Goal: Communication & Community: Answer question/provide support

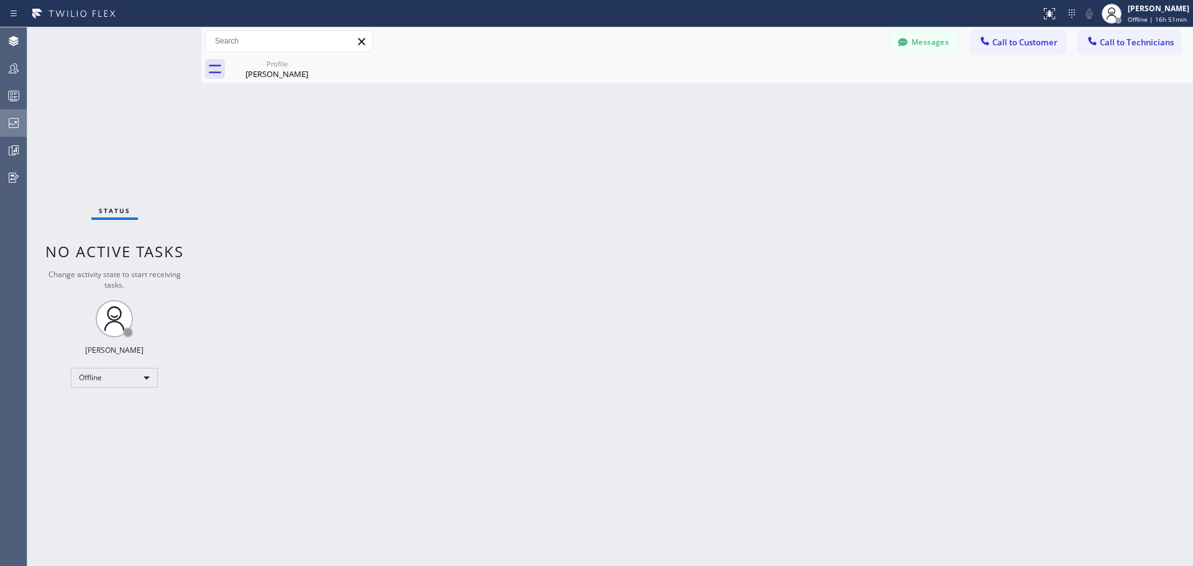
click at [18, 124] on icon at bounding box center [14, 123] width 10 height 10
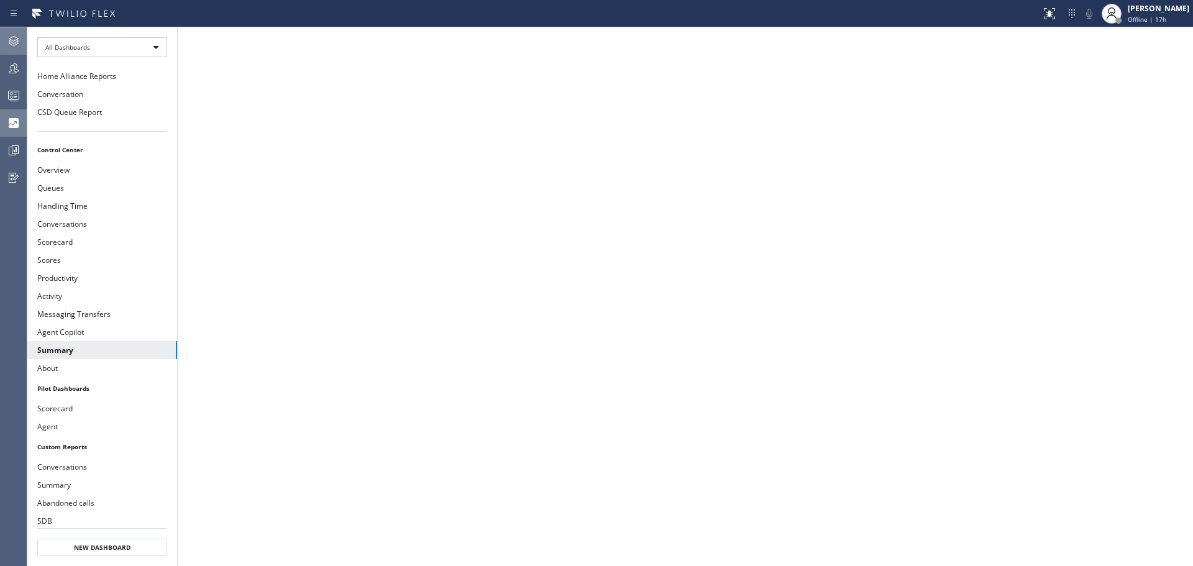
click at [20, 38] on icon at bounding box center [13, 41] width 15 height 15
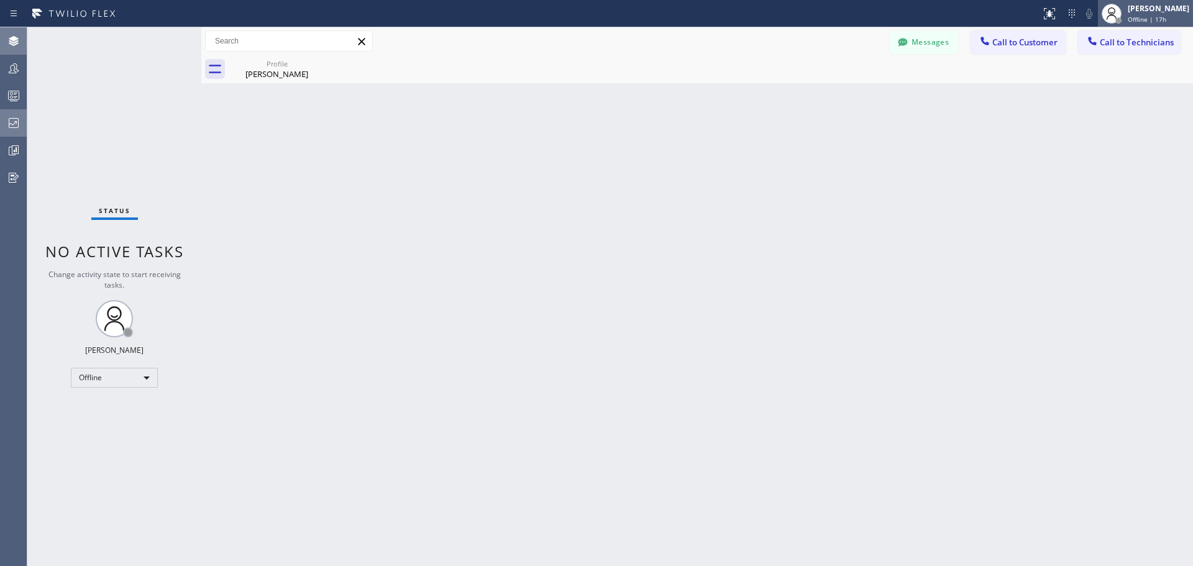
click at [1139, 12] on div "[PERSON_NAME]" at bounding box center [1157, 8] width 61 height 11
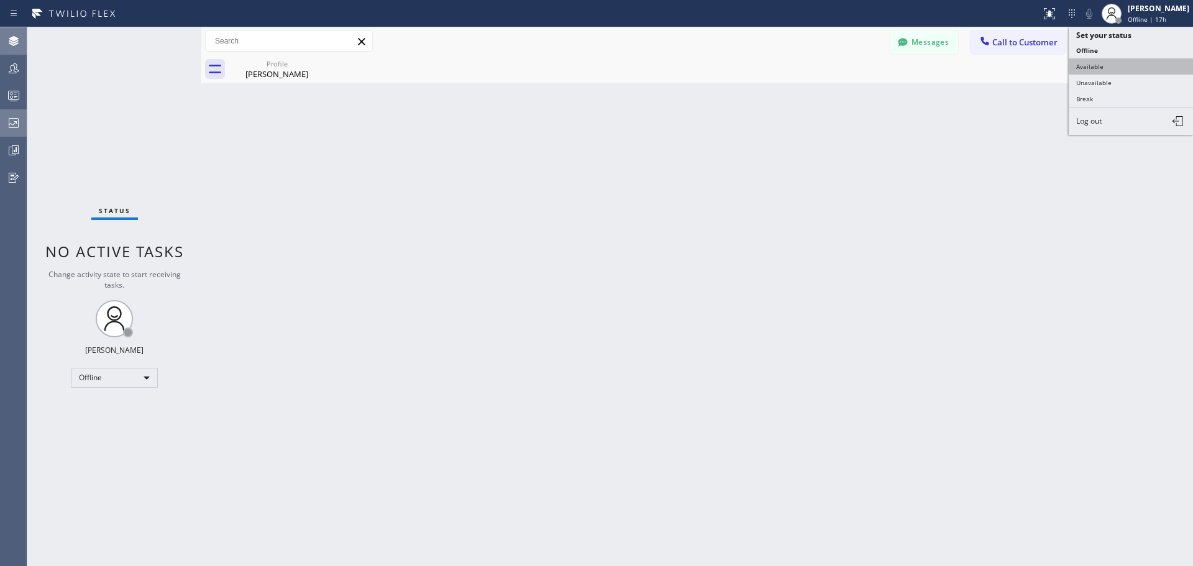
click at [1117, 63] on button "Available" at bounding box center [1130, 66] width 124 height 16
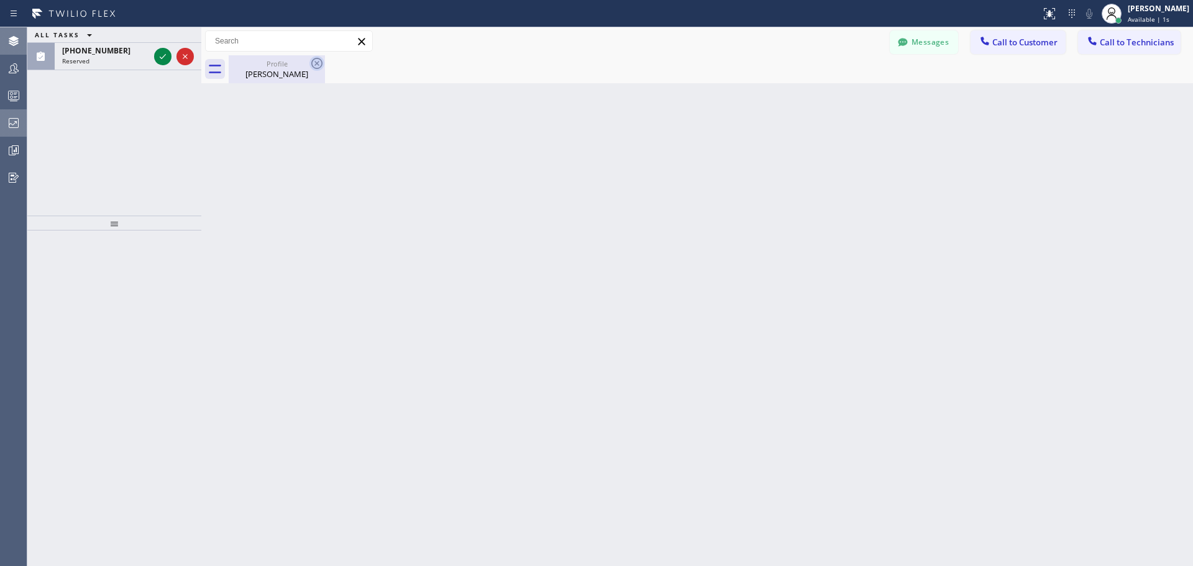
click at [310, 63] on icon at bounding box center [316, 63] width 15 height 15
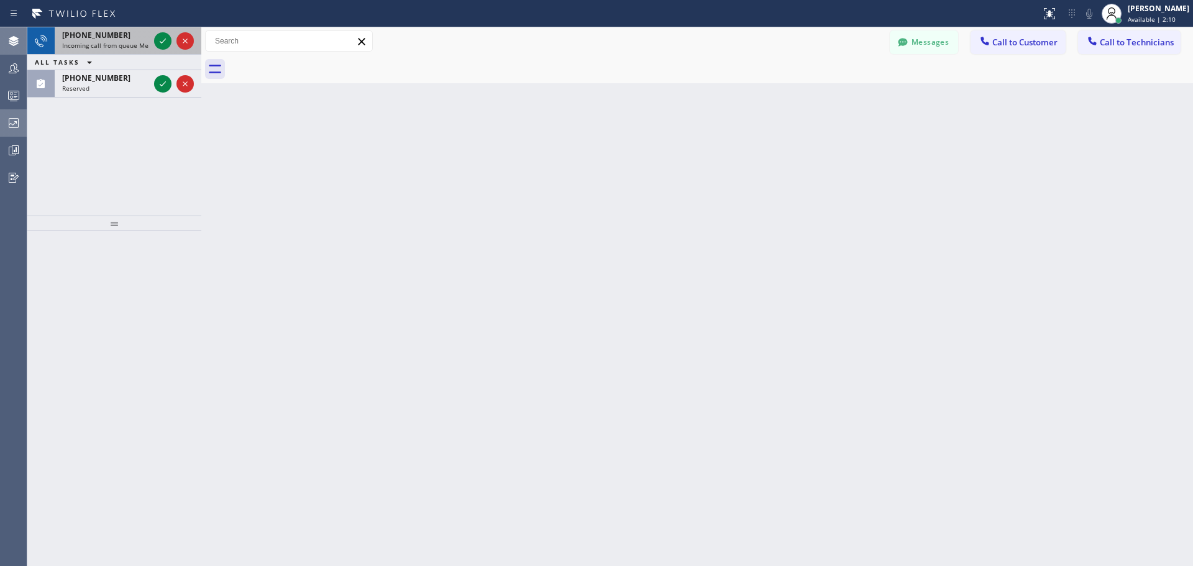
drag, startPoint x: 129, startPoint y: 40, endPoint x: 143, endPoint y: 40, distance: 14.3
click at [150, 37] on div "[PHONE_NUMBER] Incoming call from queue Membership" at bounding box center [103, 40] width 97 height 27
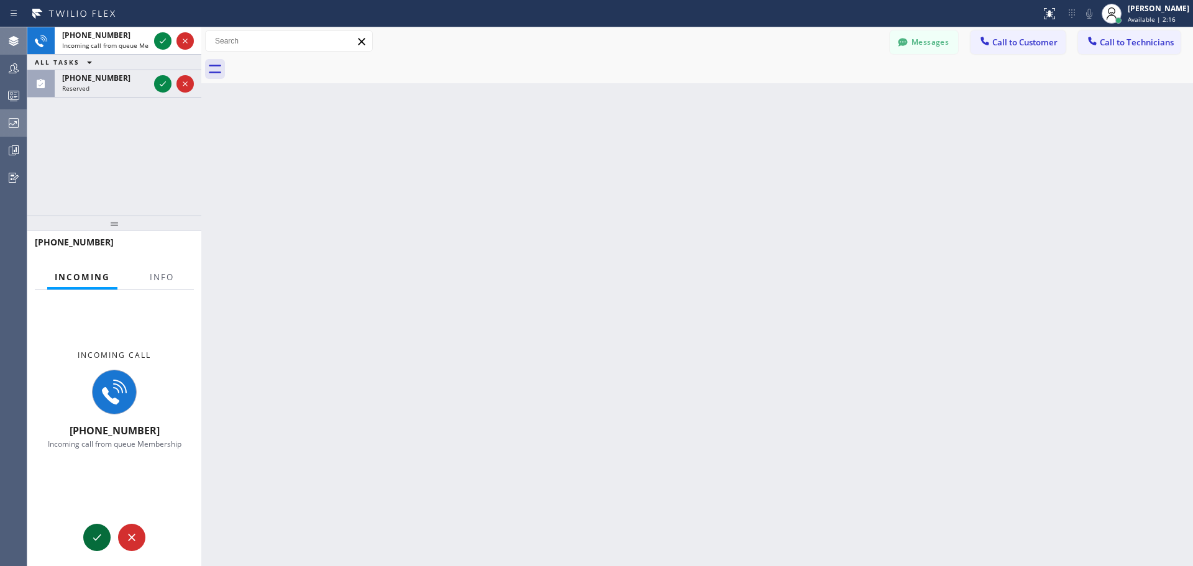
click at [94, 535] on icon at bounding box center [96, 537] width 15 height 15
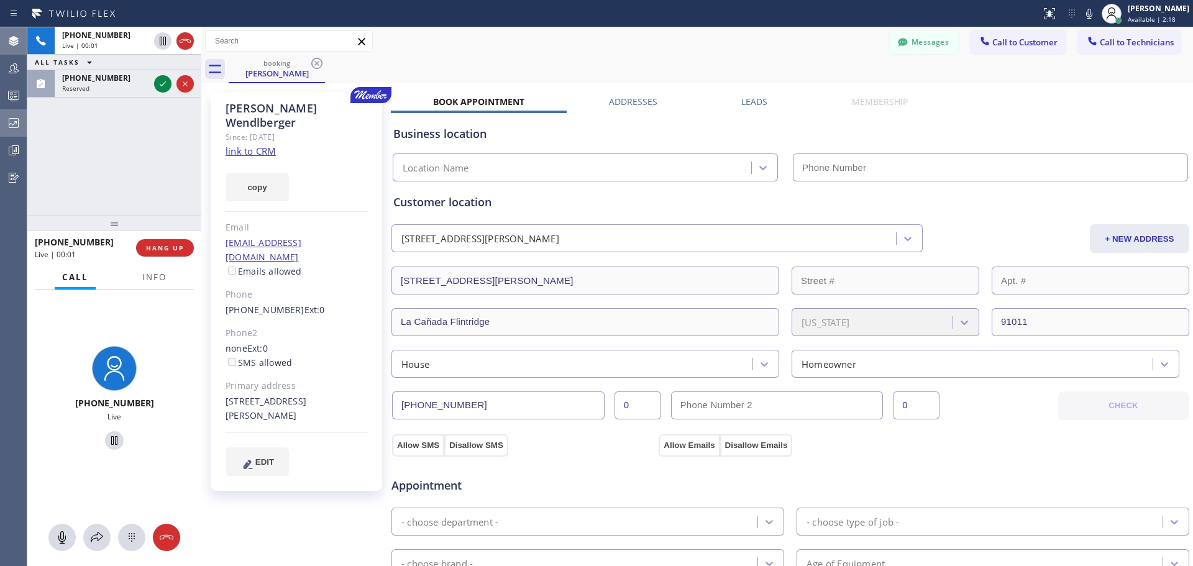
type input "[PHONE_NUMBER]"
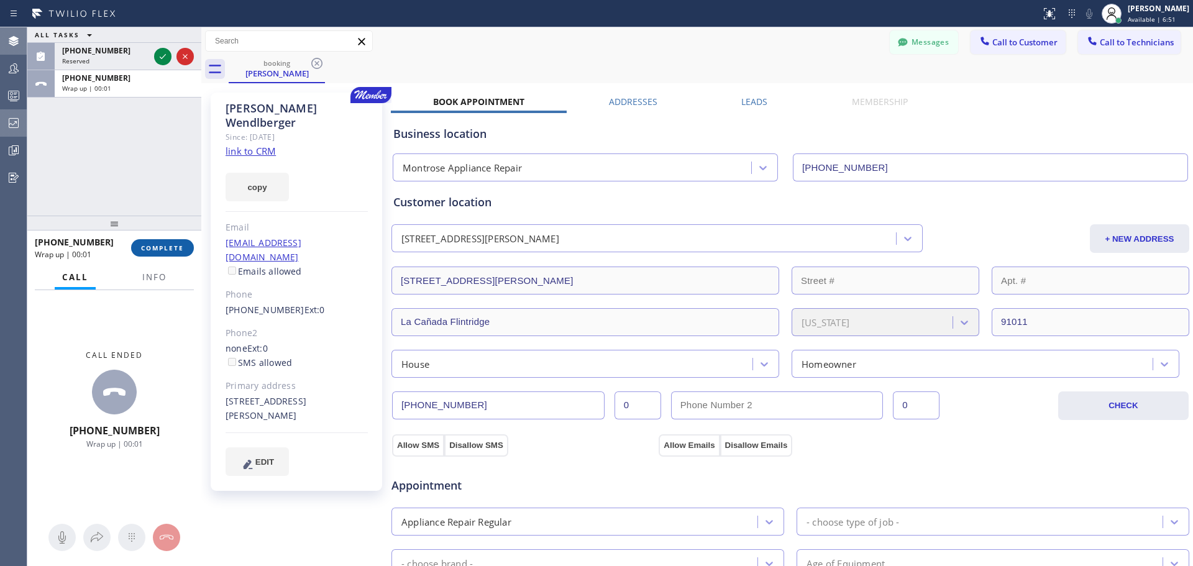
click at [160, 245] on span "COMPLETE" at bounding box center [162, 247] width 43 height 9
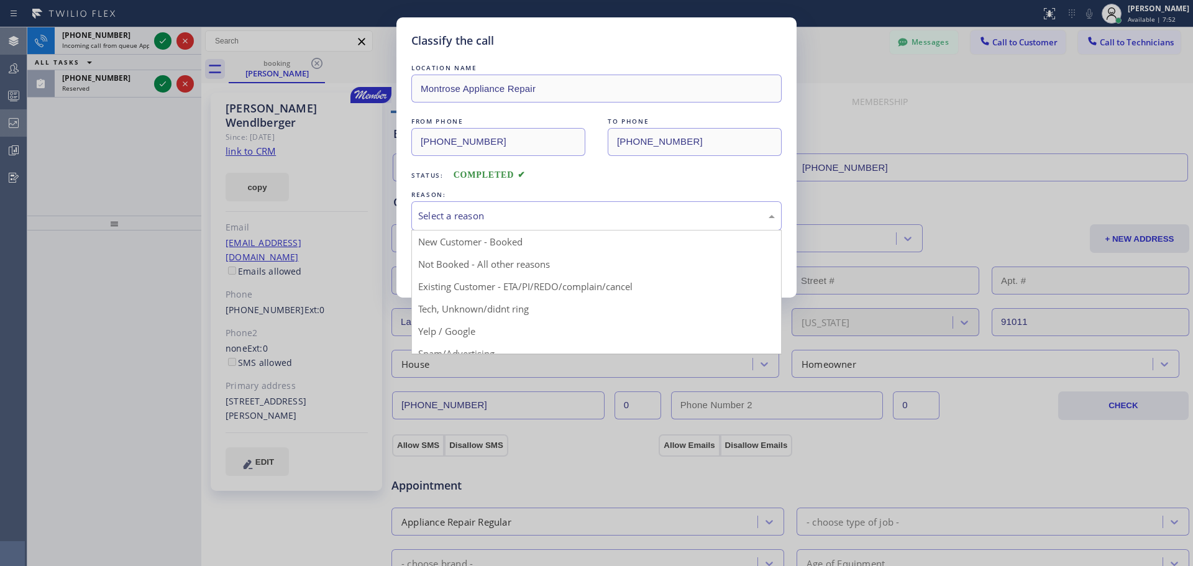
click at [515, 217] on div "Select a reason" at bounding box center [596, 216] width 357 height 14
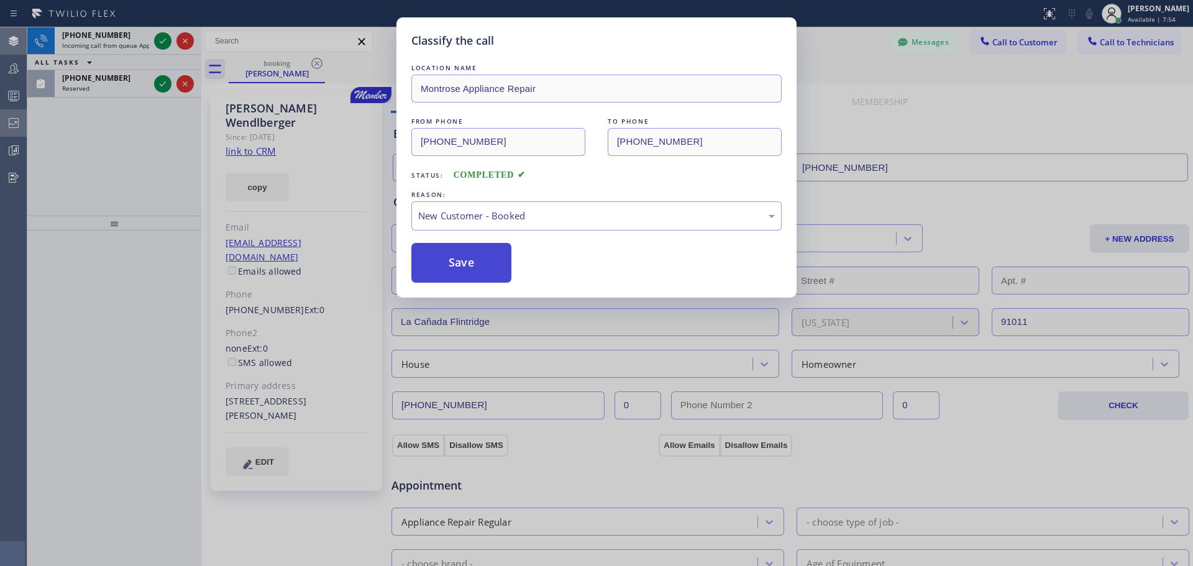
click at [491, 270] on button "Save" at bounding box center [461, 263] width 100 height 40
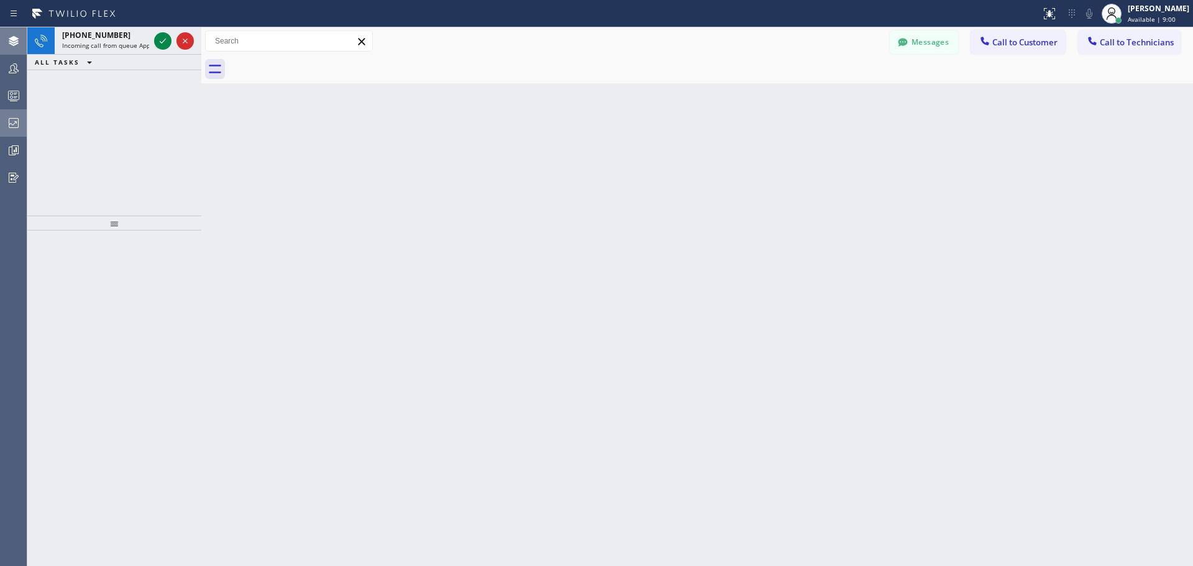
click at [363, 40] on icon at bounding box center [361, 41] width 7 height 7
click at [391, 246] on div "Back to Dashboard Change Sender ID Customers Technicians FB [PERSON_NAME] [DATE…" at bounding box center [696, 296] width 991 height 539
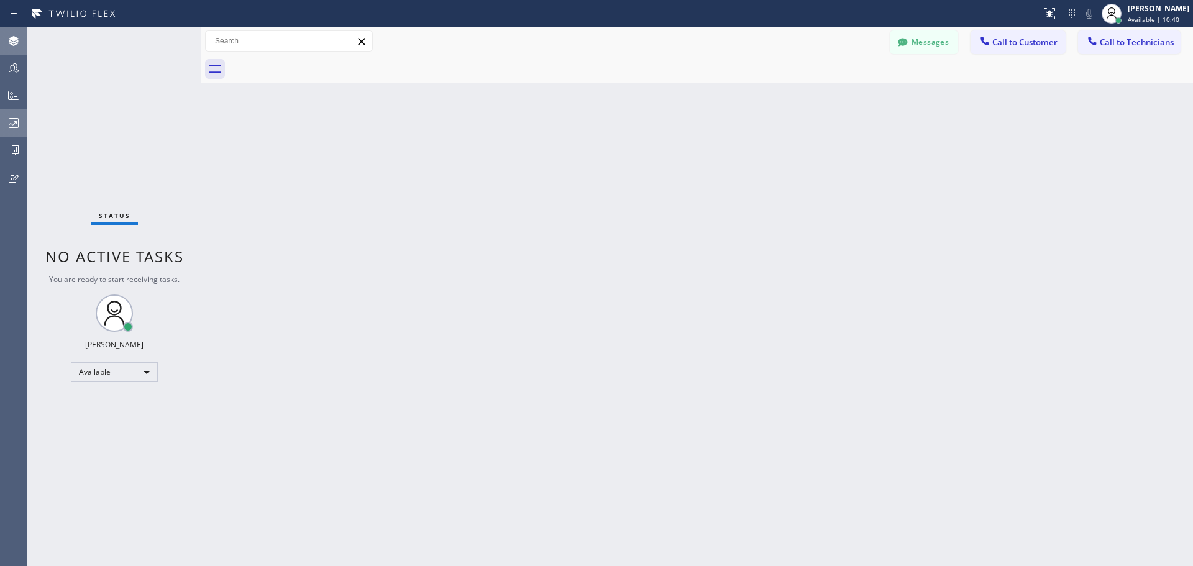
click at [340, 193] on div "Back to Dashboard Change Sender ID Customers Technicians FB [PERSON_NAME] [DATE…" at bounding box center [696, 296] width 991 height 539
click at [201, 35] on div at bounding box center [201, 296] width 0 height 539
click at [201, 36] on div at bounding box center [201, 296] width 0 height 539
click at [201, 37] on div at bounding box center [201, 296] width 0 height 539
drag, startPoint x: 202, startPoint y: 37, endPoint x: 224, endPoint y: 57, distance: 29.0
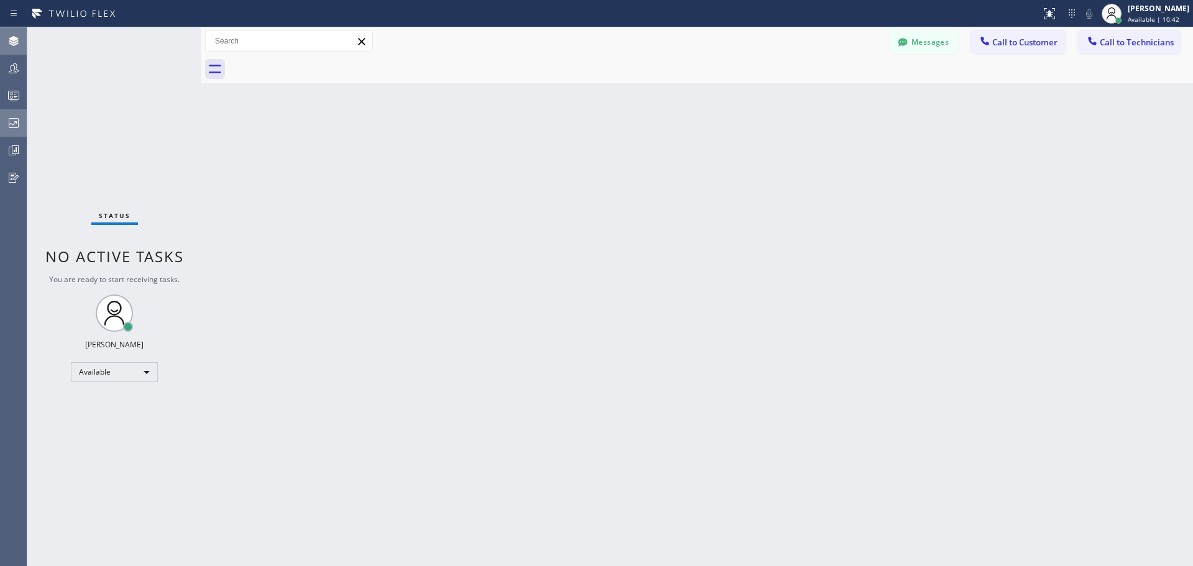
click at [201, 39] on div at bounding box center [201, 296] width 0 height 539
drag, startPoint x: 788, startPoint y: 296, endPoint x: 717, endPoint y: 303, distance: 71.1
click at [776, 295] on div "Back to Dashboard Change Sender ID Customers Technicians FB [PERSON_NAME] [DATE…" at bounding box center [697, 296] width 991 height 539
click at [17, 63] on icon at bounding box center [13, 68] width 15 height 15
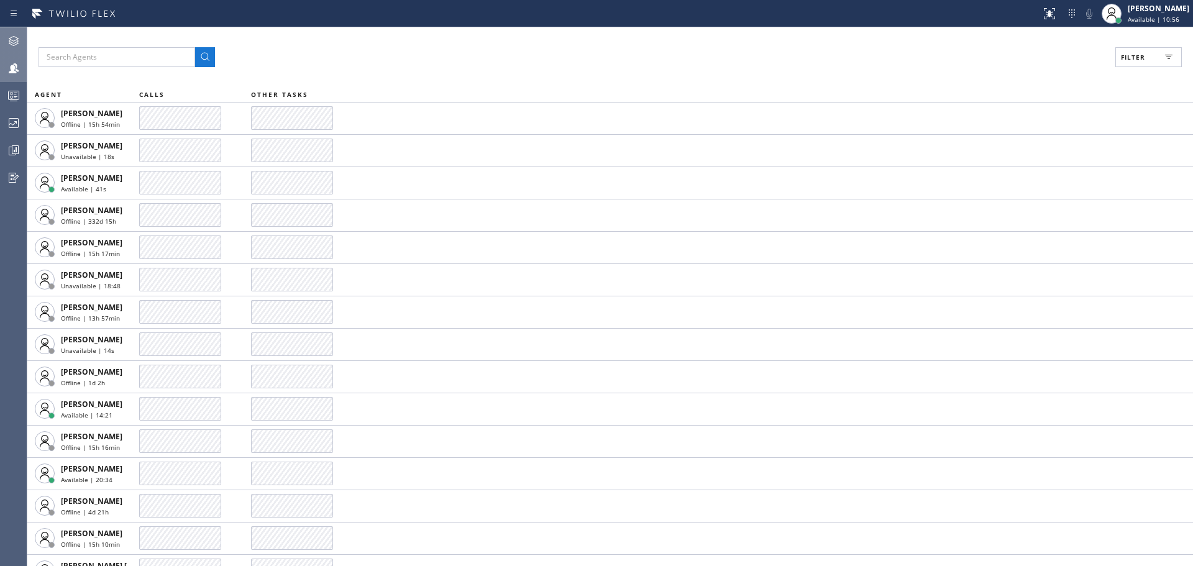
click at [11, 35] on icon at bounding box center [13, 41] width 15 height 15
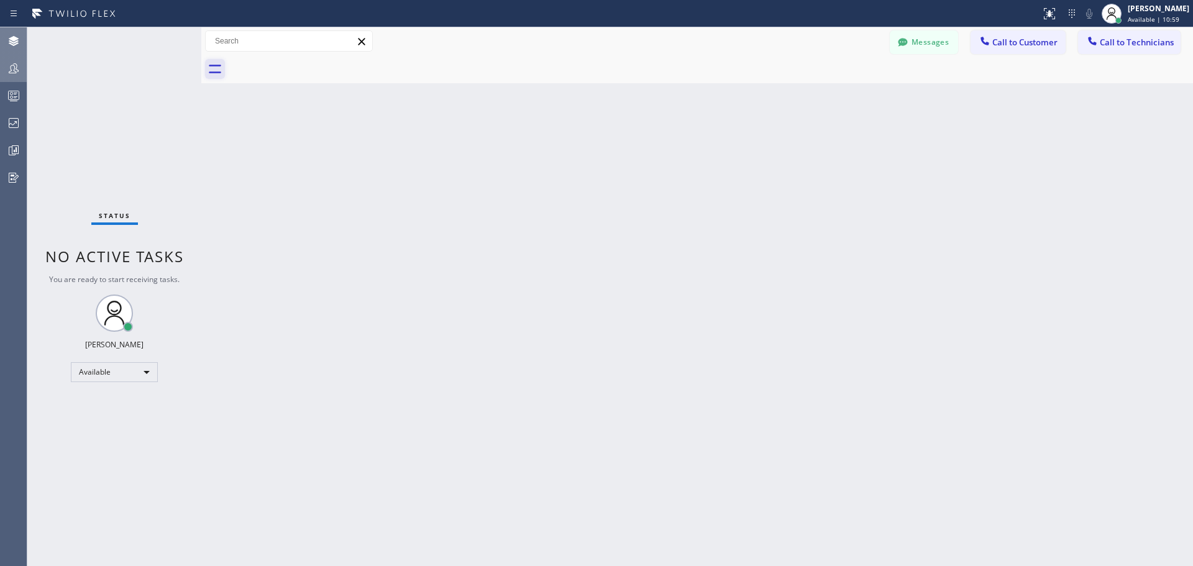
click at [216, 68] on icon at bounding box center [215, 69] width 20 height 20
click at [404, 137] on div "Back to Dashboard Change Sender ID Customers Technicians FB [PERSON_NAME] [DATE…" at bounding box center [696, 296] width 991 height 539
drag, startPoint x: 214, startPoint y: 36, endPoint x: 229, endPoint y: 43, distance: 16.7
click at [233, 40] on div "Status No active tasks You are ready to start receiving tasks. Jennifer Huhtala…" at bounding box center [609, 296] width 1165 height 539
click at [339, 329] on div "Back to Dashboard Change Sender ID Customers Technicians FB [PERSON_NAME] [DATE…" at bounding box center [696, 296] width 991 height 539
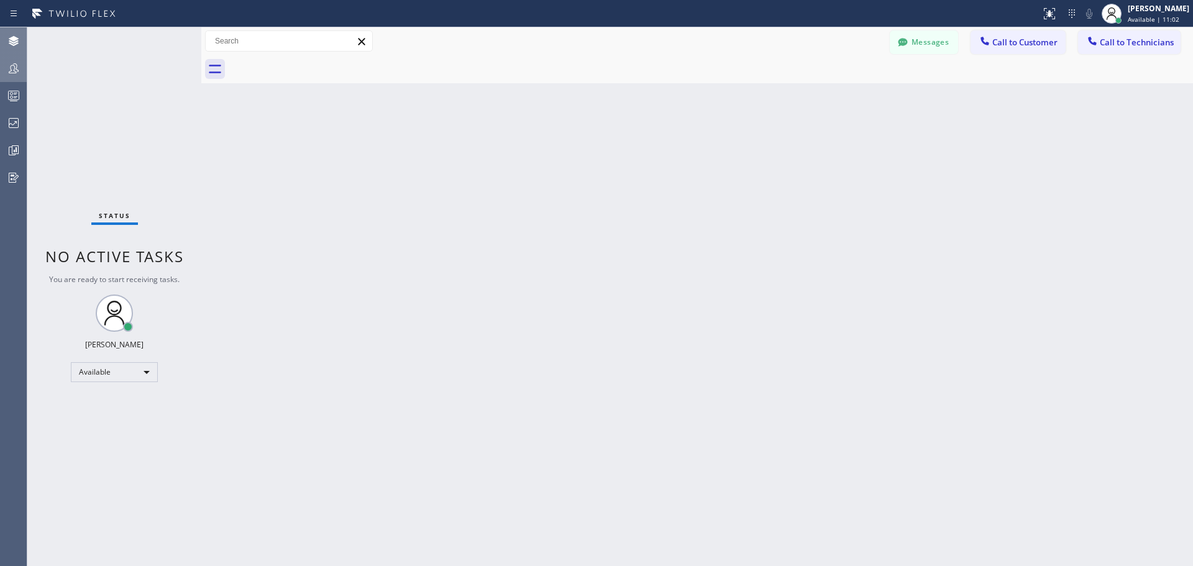
drag, startPoint x: 359, startPoint y: 290, endPoint x: 336, endPoint y: 327, distance: 43.8
click at [349, 295] on div "Back to Dashboard Change Sender ID Customers Technicians FB [PERSON_NAME] [DATE…" at bounding box center [696, 296] width 991 height 539
drag, startPoint x: 589, startPoint y: 291, endPoint x: 598, endPoint y: 295, distance: 9.5
click at [593, 293] on div "Back to Dashboard Change Sender ID Customers Technicians FB [PERSON_NAME] [DATE…" at bounding box center [696, 296] width 991 height 539
click at [1024, 37] on button "Call to Customer" at bounding box center [1017, 42] width 95 height 24
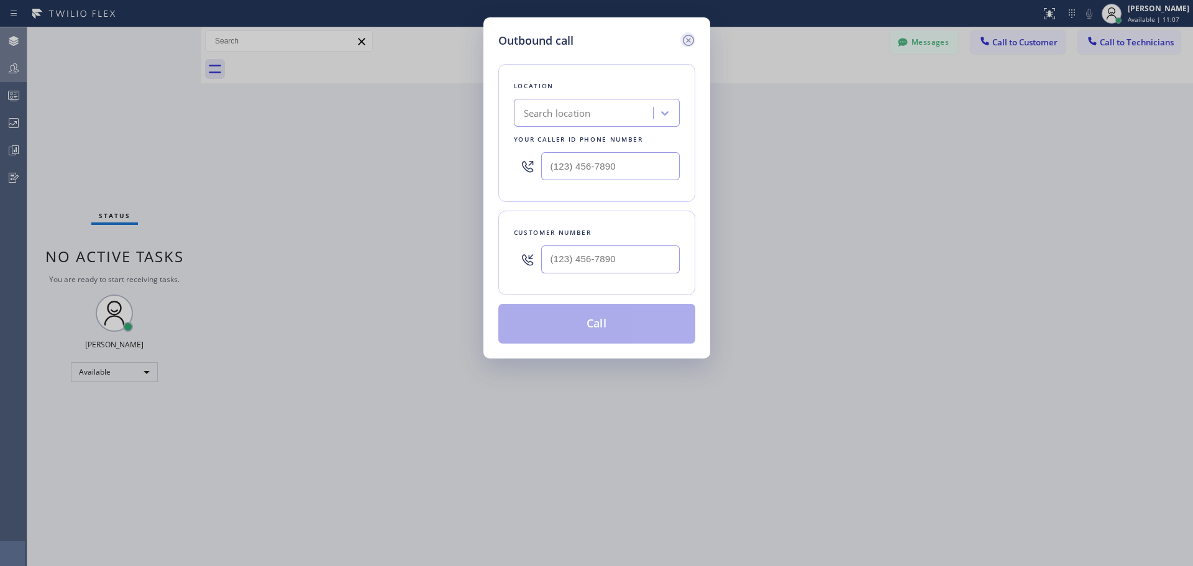
click at [686, 40] on icon at bounding box center [688, 40] width 15 height 15
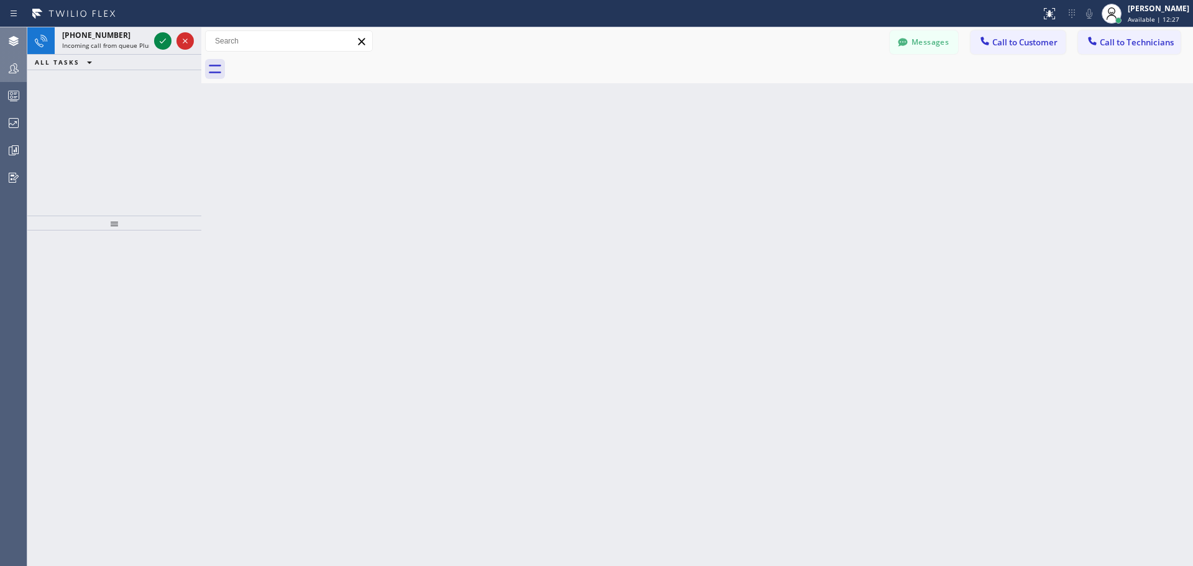
click at [86, 62] on icon at bounding box center [89, 62] width 15 height 15
click at [432, 232] on div "Back to Dashboard Change Sender ID Customers Technicians FB [PERSON_NAME] [DATE…" at bounding box center [696, 296] width 991 height 539
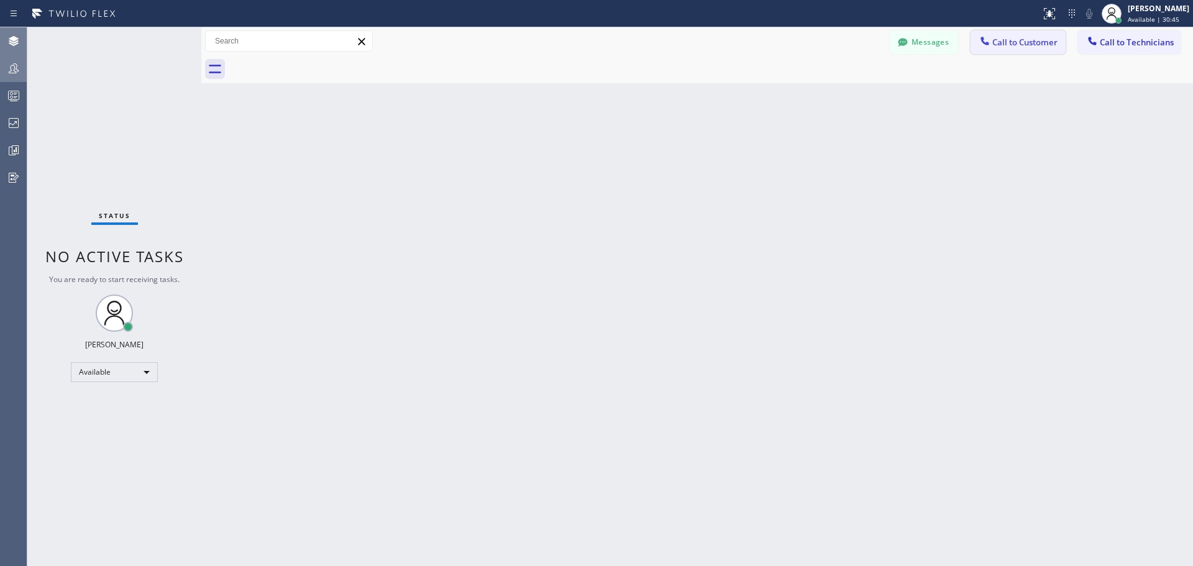
click at [1005, 47] on span "Call to Customer" at bounding box center [1024, 42] width 65 height 11
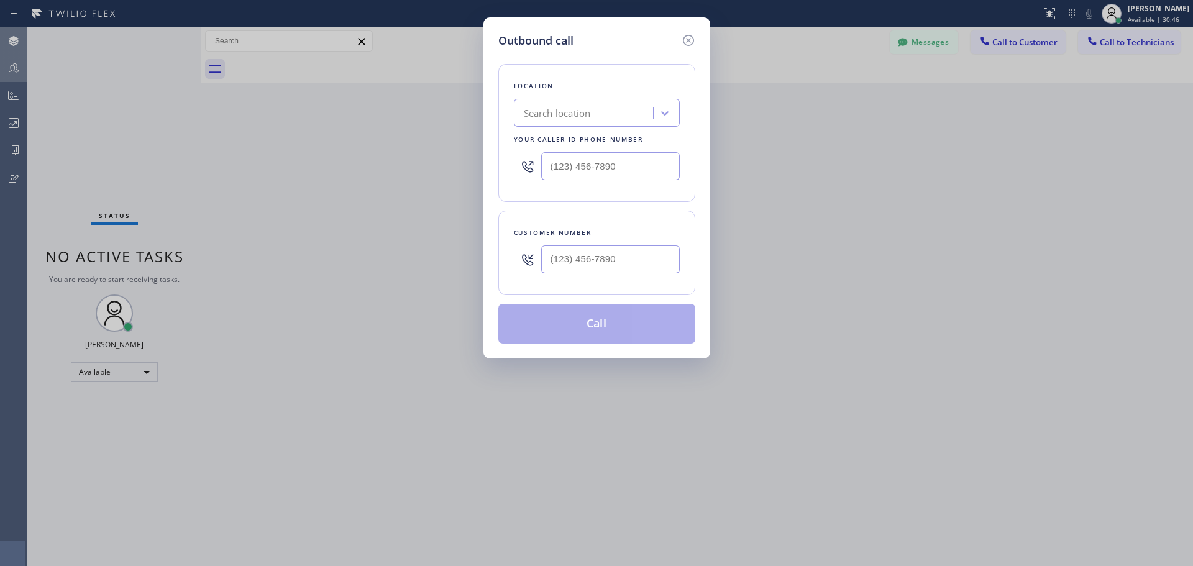
click at [586, 109] on div "Search location" at bounding box center [557, 113] width 67 height 14
type input "CSM"
click at [602, 140] on div "Home Alliance CSM" at bounding box center [597, 139] width 166 height 22
type input "(818) 614-5337"
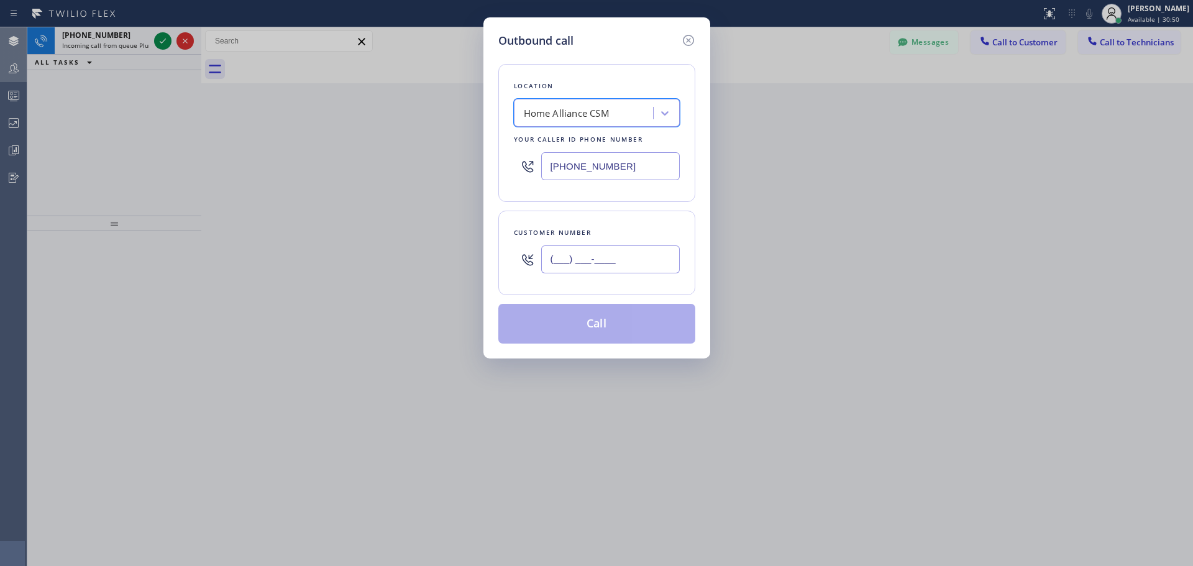
click at [586, 252] on input "(___) ___-____" at bounding box center [610, 259] width 139 height 28
paste input "646) 515-0834"
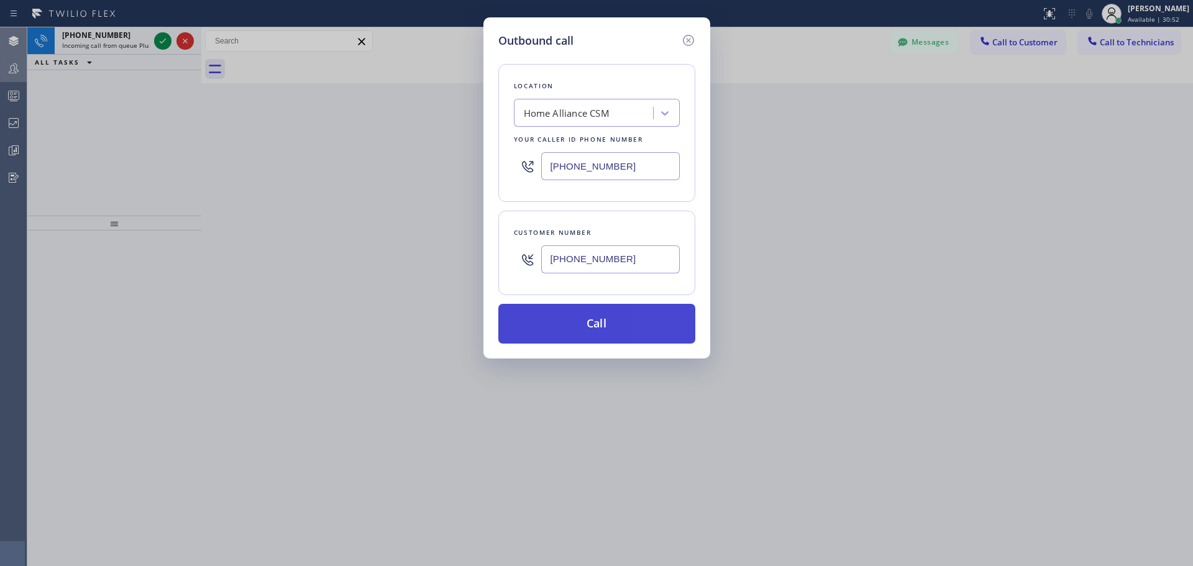
type input "(646) 515-0834"
drag, startPoint x: 609, startPoint y: 327, endPoint x: 710, endPoint y: 43, distance: 301.7
click at [610, 325] on button "Call" at bounding box center [596, 324] width 197 height 40
click at [645, 334] on button "Call" at bounding box center [596, 324] width 197 height 40
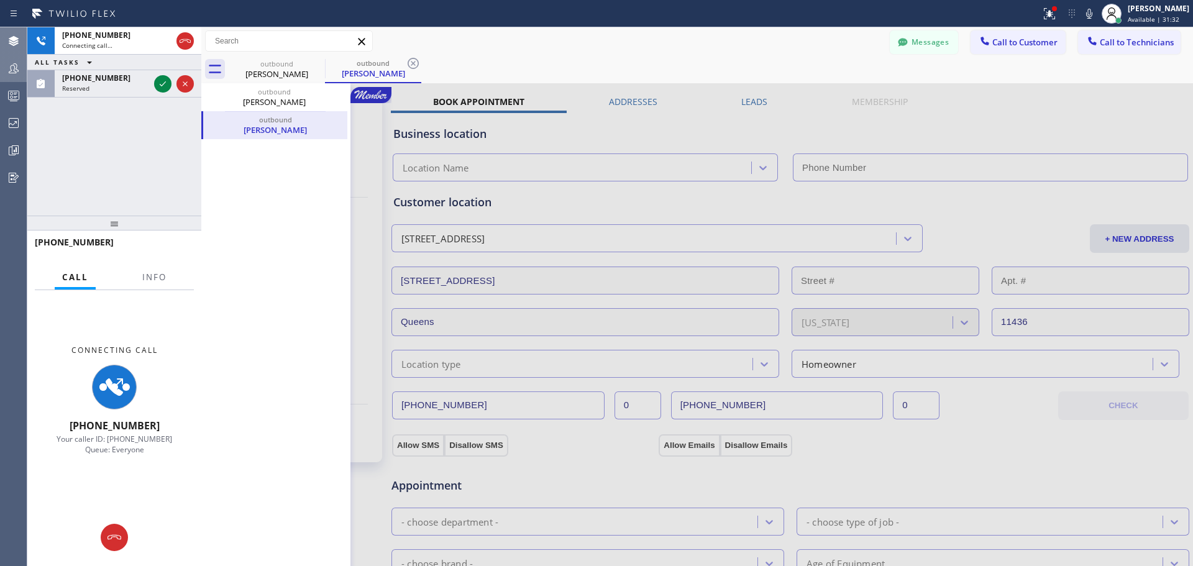
type input "(818) 614-5337"
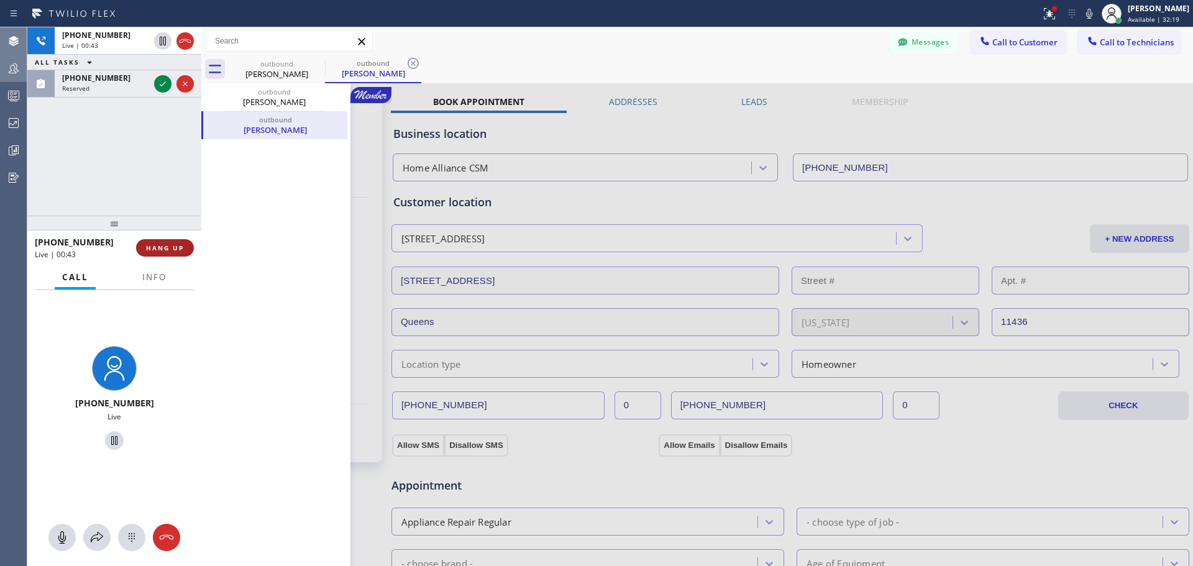
click at [170, 242] on button "HANG UP" at bounding box center [165, 247] width 58 height 17
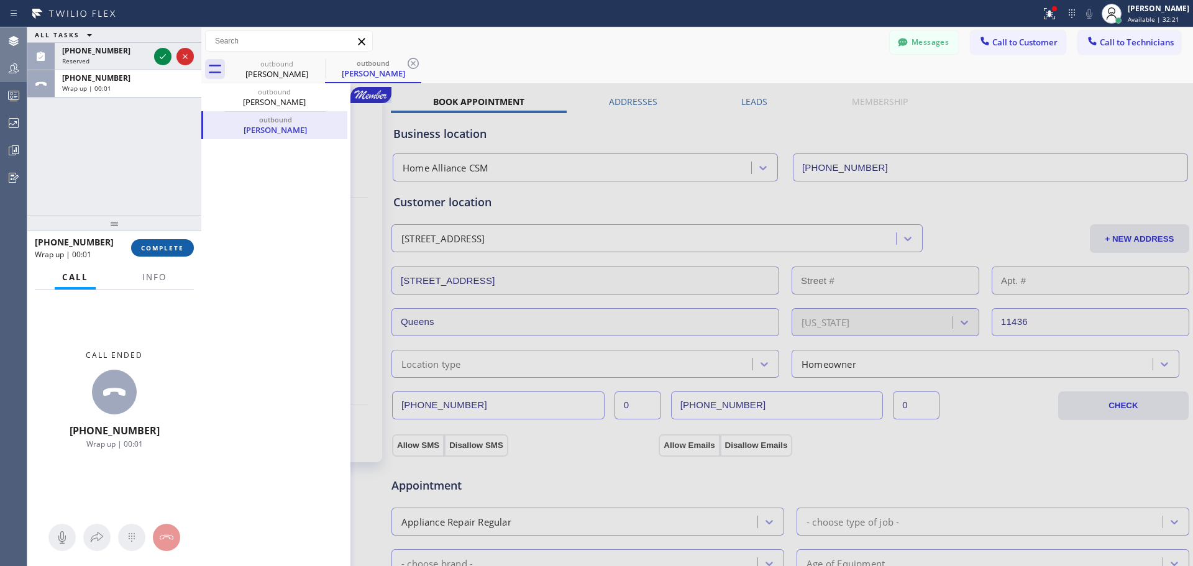
click at [158, 252] on span "COMPLETE" at bounding box center [162, 247] width 43 height 9
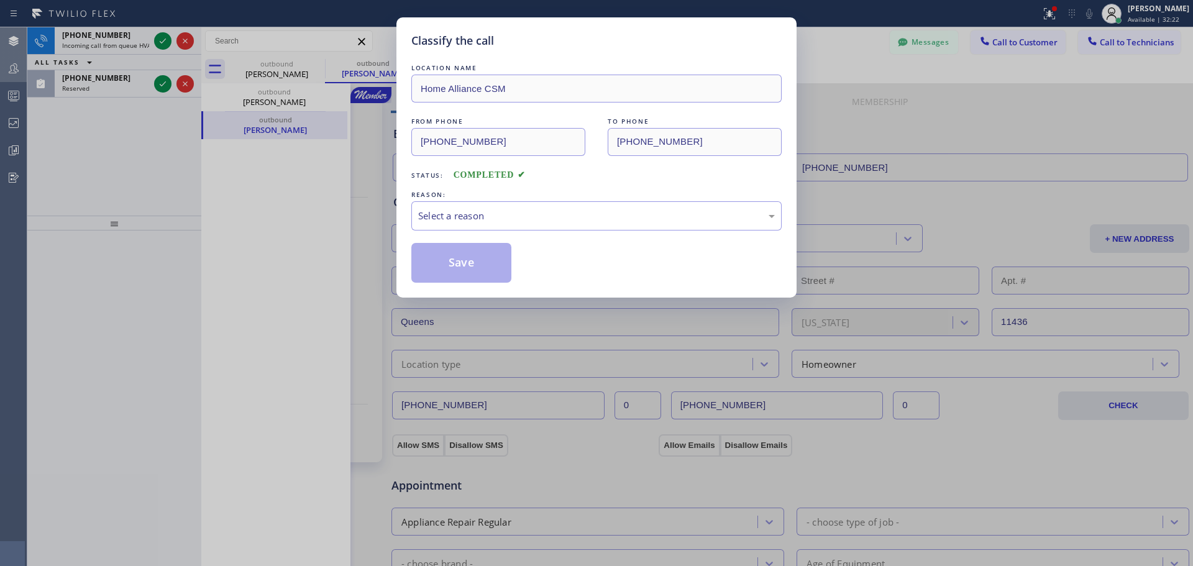
click at [565, 230] on div "LOCATION NAME Home Alliance CSM FROM PHONE (818) 614-5337 TO PHONE (646) 515-08…" at bounding box center [596, 171] width 370 height 221
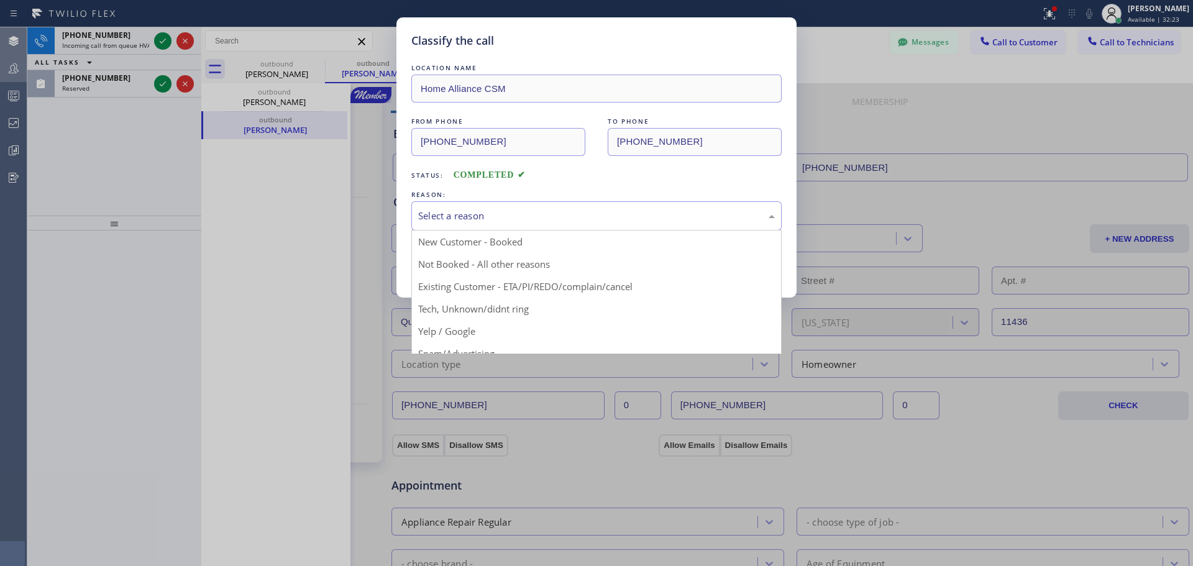
click at [558, 218] on div "Select a reason" at bounding box center [596, 216] width 357 height 14
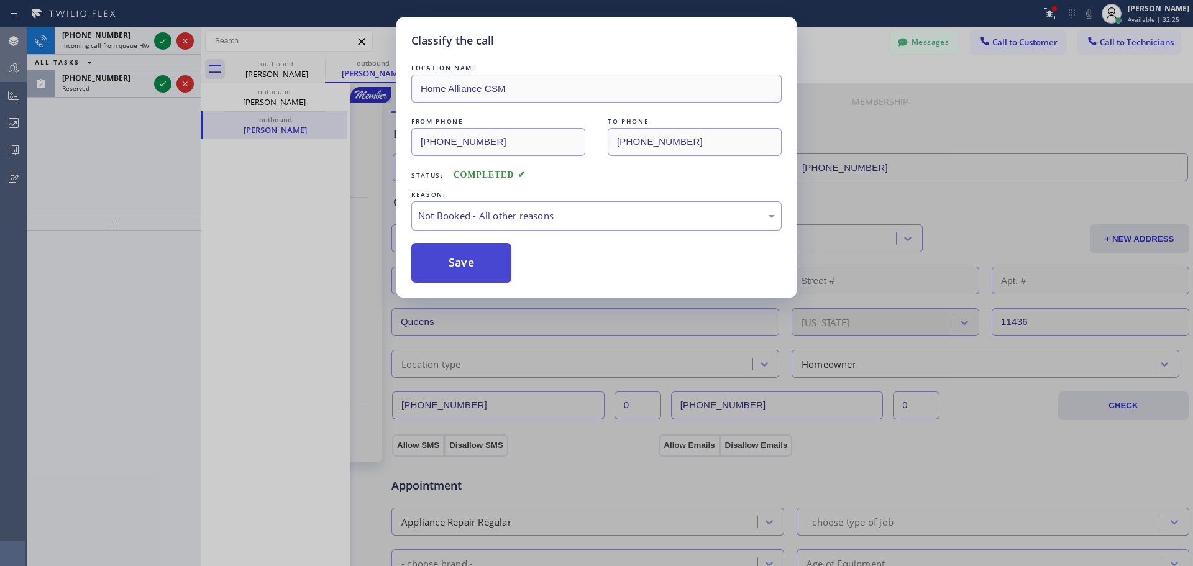
click at [450, 270] on button "Save" at bounding box center [461, 263] width 100 height 40
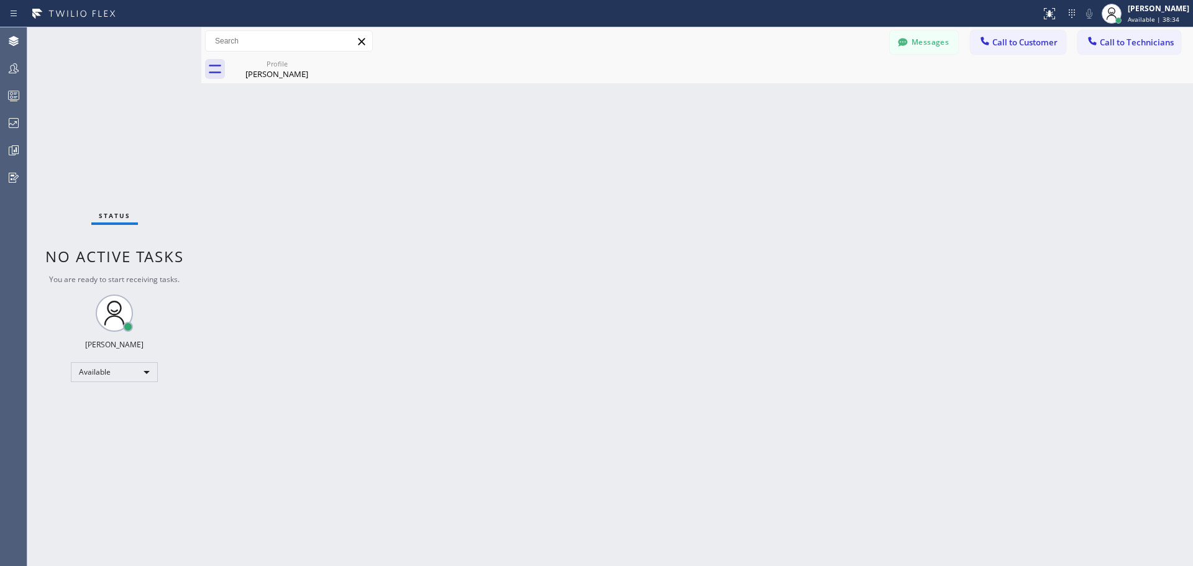
click at [360, 193] on div "Back to Dashboard Change Sender ID Customers Technicians FB [PERSON_NAME] [DATE…" at bounding box center [696, 296] width 991 height 539
click at [366, 41] on icon at bounding box center [361, 41] width 15 height 15
click at [363, 39] on icon at bounding box center [361, 41] width 15 height 15
click at [358, 39] on icon at bounding box center [361, 41] width 15 height 15
drag, startPoint x: 358, startPoint y: 39, endPoint x: 280, endPoint y: 49, distance: 79.0
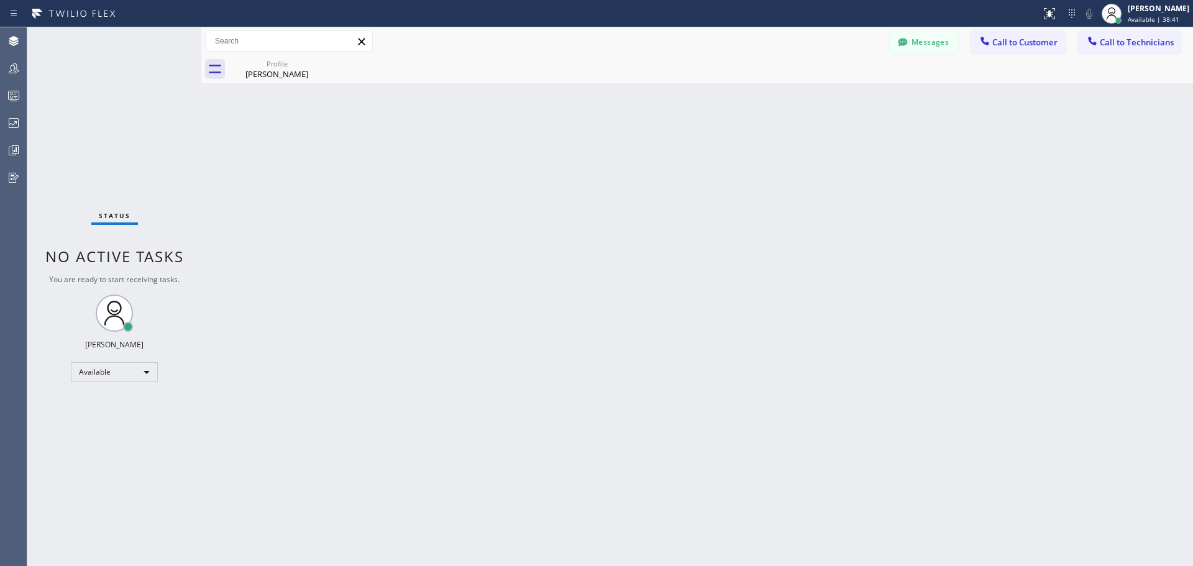
click at [352, 39] on div at bounding box center [289, 40] width 168 height 21
click at [312, 64] on icon at bounding box center [316, 63] width 11 height 11
click at [166, 160] on div "Status No active tasks You are ready to start receiving tasks. Jennifer Huhtala…" at bounding box center [114, 296] width 174 height 539
click at [206, 39] on div at bounding box center [206, 296] width 0 height 539
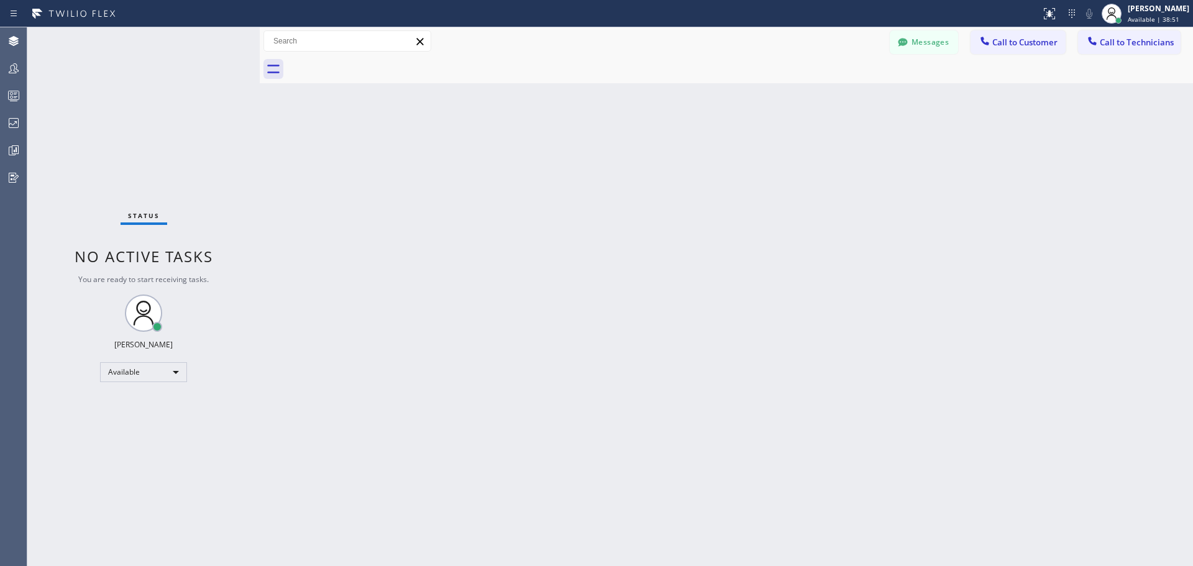
drag, startPoint x: 208, startPoint y: 39, endPoint x: 259, endPoint y: 54, distance: 53.2
click at [260, 54] on div at bounding box center [260, 296] width 0 height 539
click at [579, 336] on div "Back to Dashboard Change Sender ID Customers Technicians FB [PERSON_NAME] [DATE…" at bounding box center [726, 296] width 933 height 539
click at [1007, 39] on span "Call to Customer" at bounding box center [1024, 42] width 65 height 11
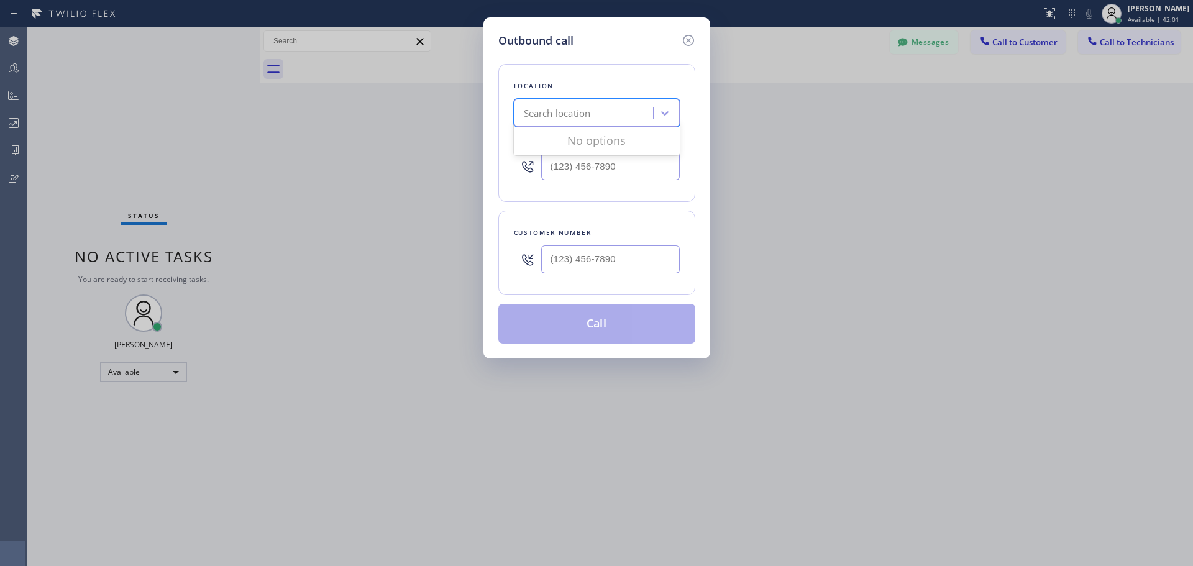
click at [604, 114] on div "Search location" at bounding box center [584, 113] width 135 height 22
type input "CSM"
click at [614, 145] on div "Home Alliance CSM" at bounding box center [597, 139] width 166 height 22
type input "(818) 614-5337"
click at [603, 261] on input "(___) ___-____" at bounding box center [610, 259] width 139 height 28
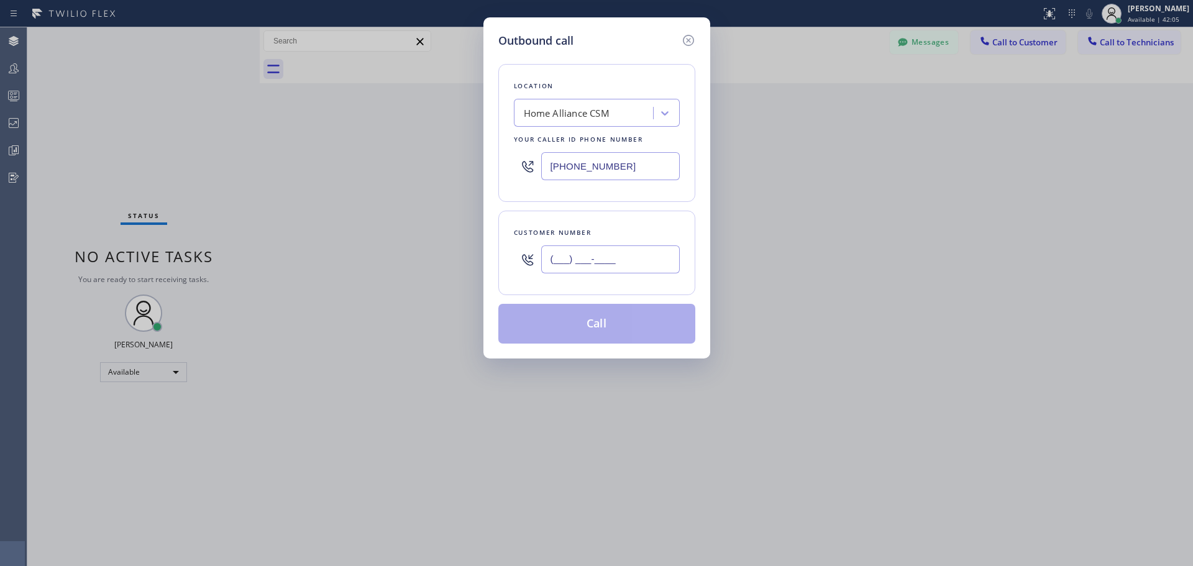
paste input "408) 768-7441"
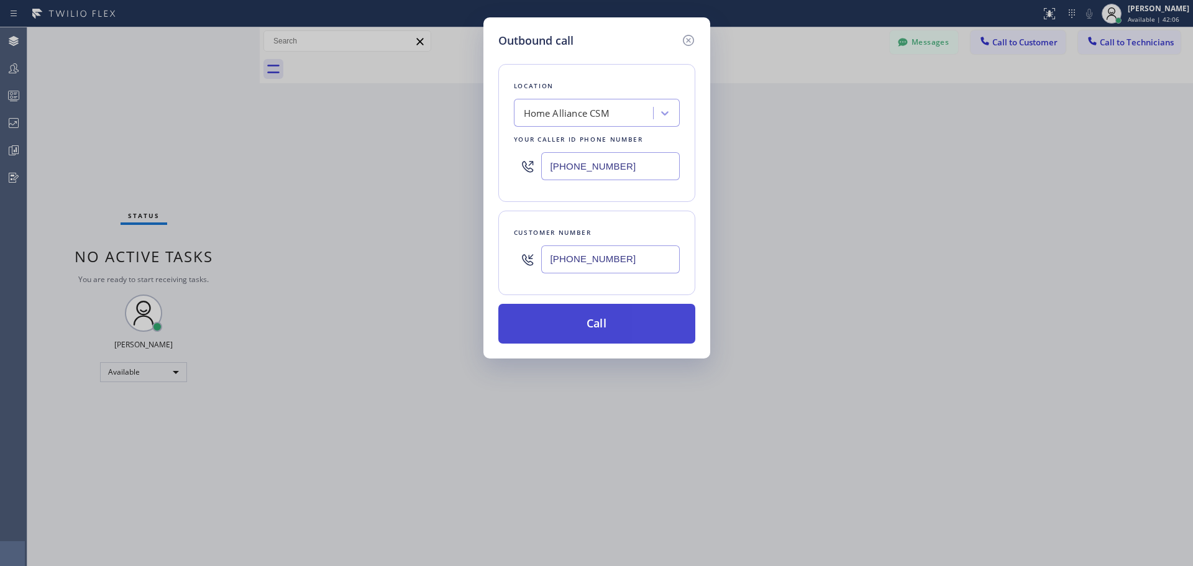
type input "(408) 768-7441"
click at [617, 314] on button "Call" at bounding box center [596, 324] width 197 height 40
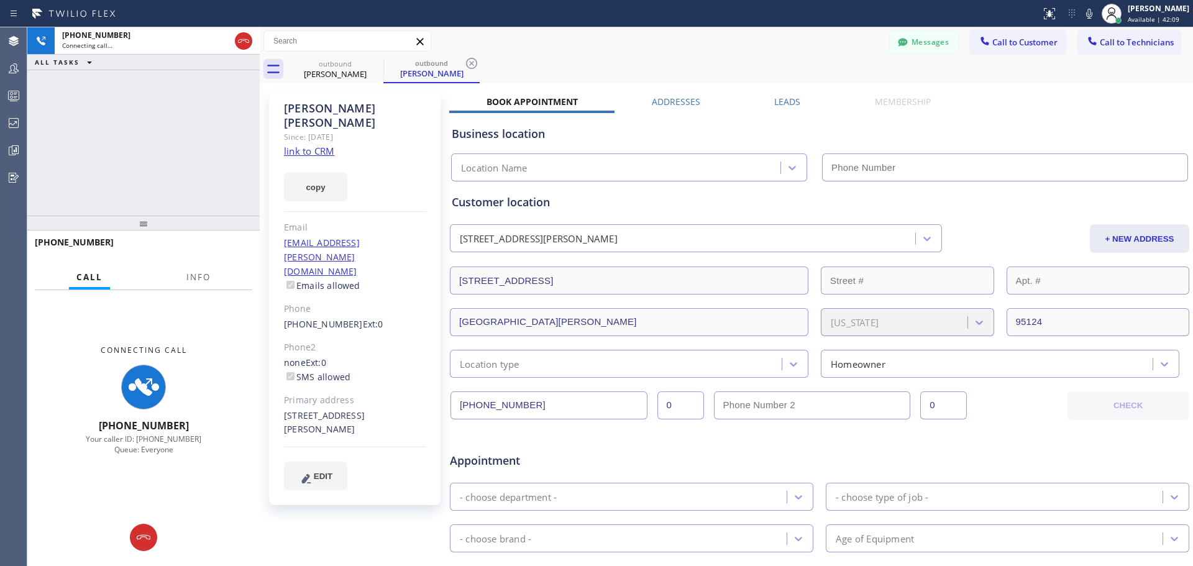
type input "(818) 614-5337"
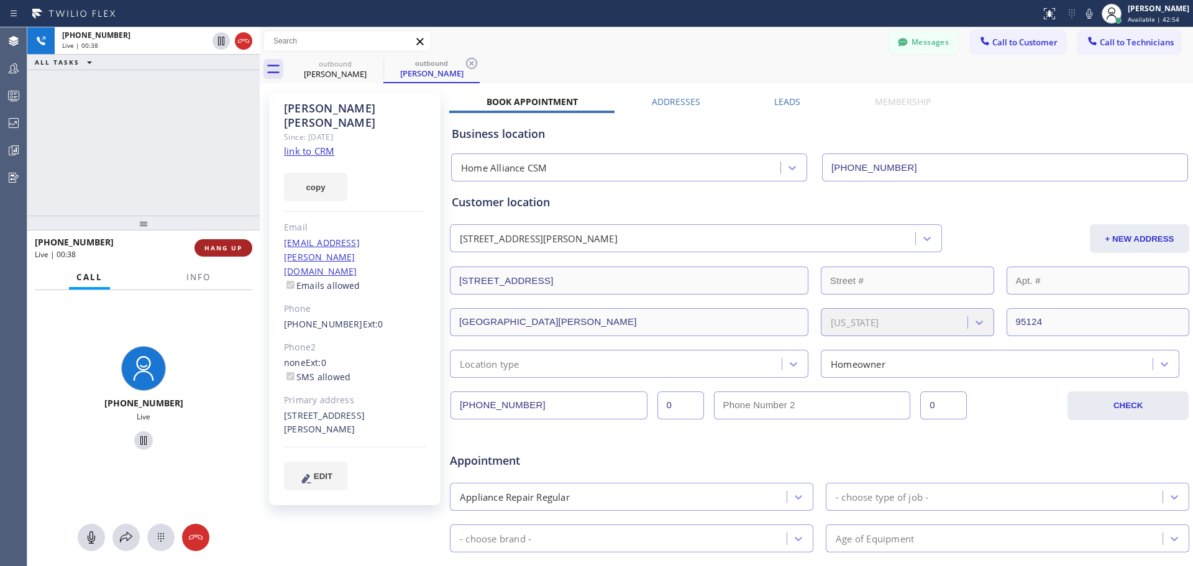
drag, startPoint x: 222, startPoint y: 249, endPoint x: 223, endPoint y: 257, distance: 7.5
click at [222, 249] on span "HANG UP" at bounding box center [223, 247] width 38 height 9
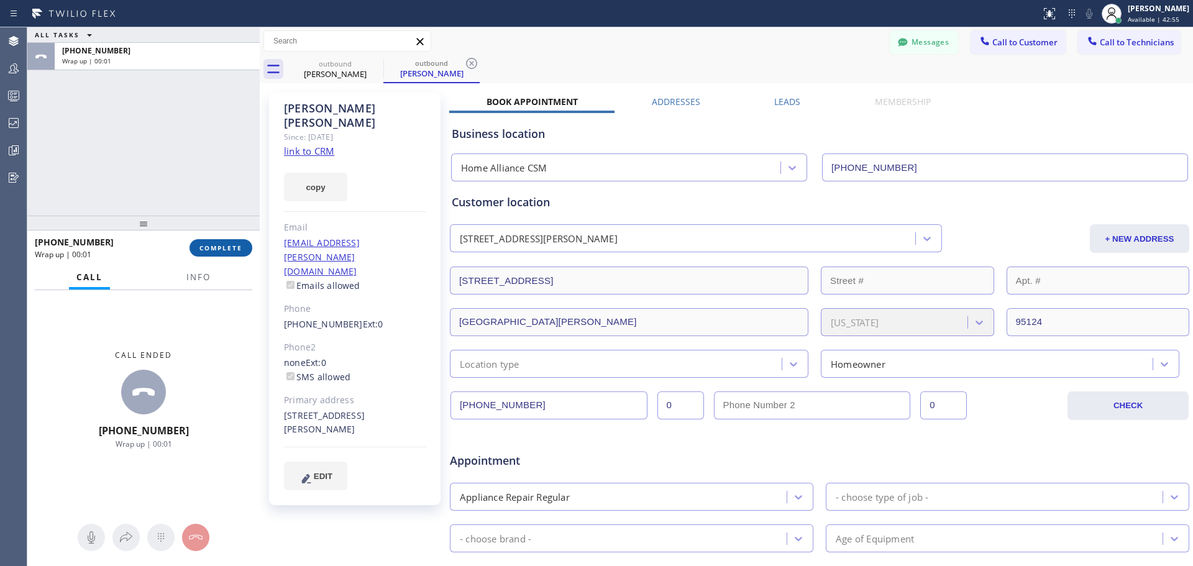
click at [229, 252] on span "COMPLETE" at bounding box center [220, 247] width 43 height 9
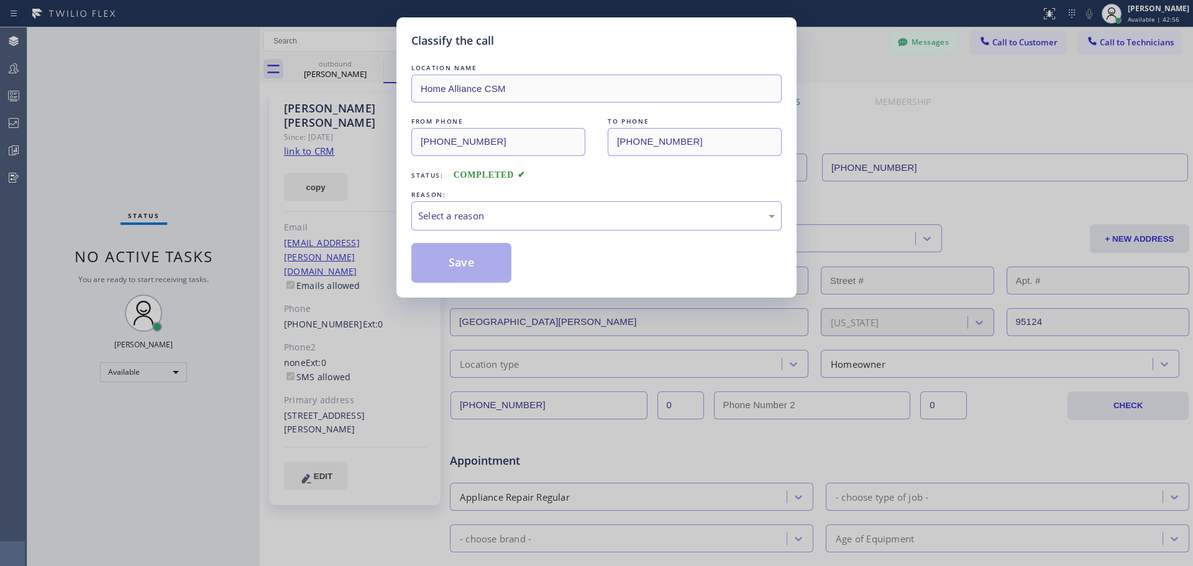
click at [547, 232] on div "LOCATION NAME Home Alliance CSM FROM PHONE (818) 614-5337 TO PHONE (408) 768-74…" at bounding box center [596, 171] width 370 height 221
drag, startPoint x: 541, startPoint y: 211, endPoint x: 538, endPoint y: 217, distance: 6.4
click at [541, 212] on div "Select a reason" at bounding box center [596, 216] width 357 height 14
click at [462, 263] on button "Save" at bounding box center [461, 263] width 100 height 40
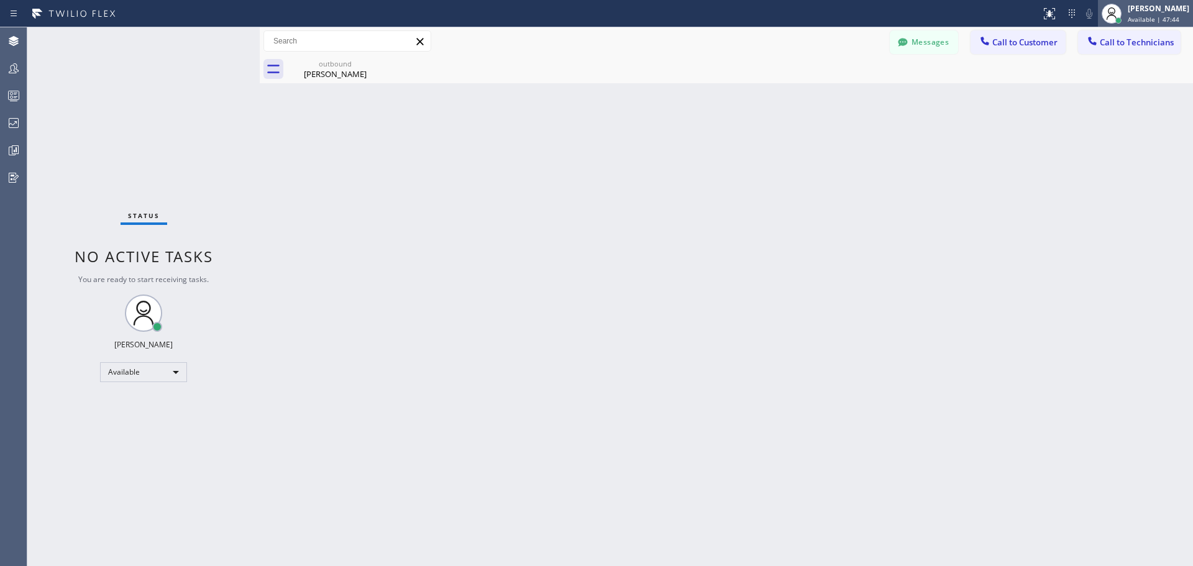
click at [1172, 12] on div "[PERSON_NAME]" at bounding box center [1157, 8] width 61 height 11
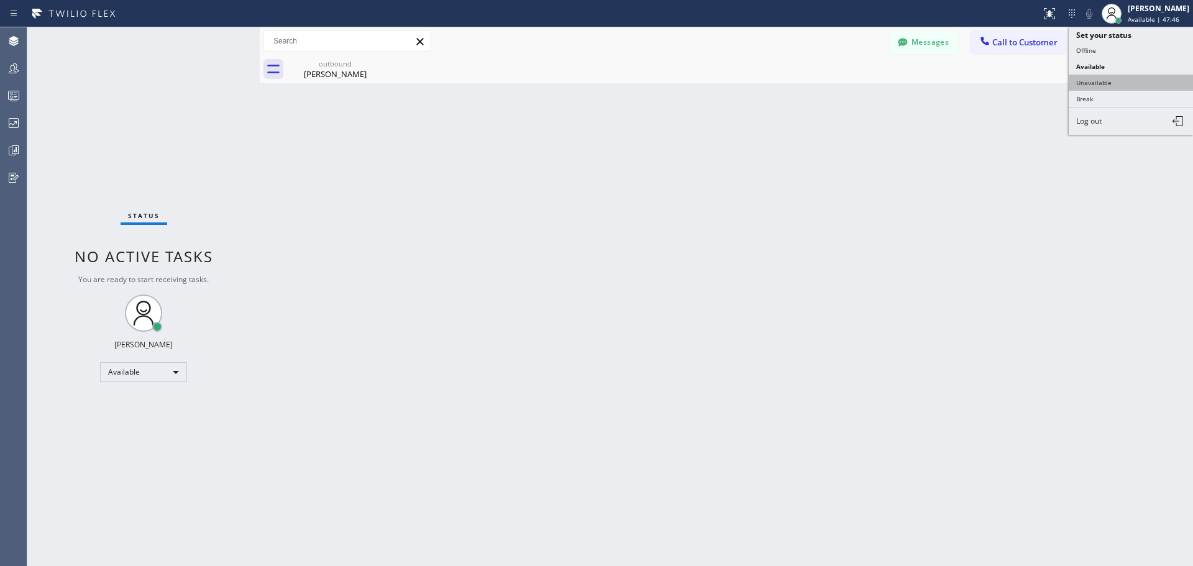
click at [1108, 83] on button "Unavailable" at bounding box center [1130, 83] width 124 height 16
